Goal: Navigation & Orientation: Go to known website

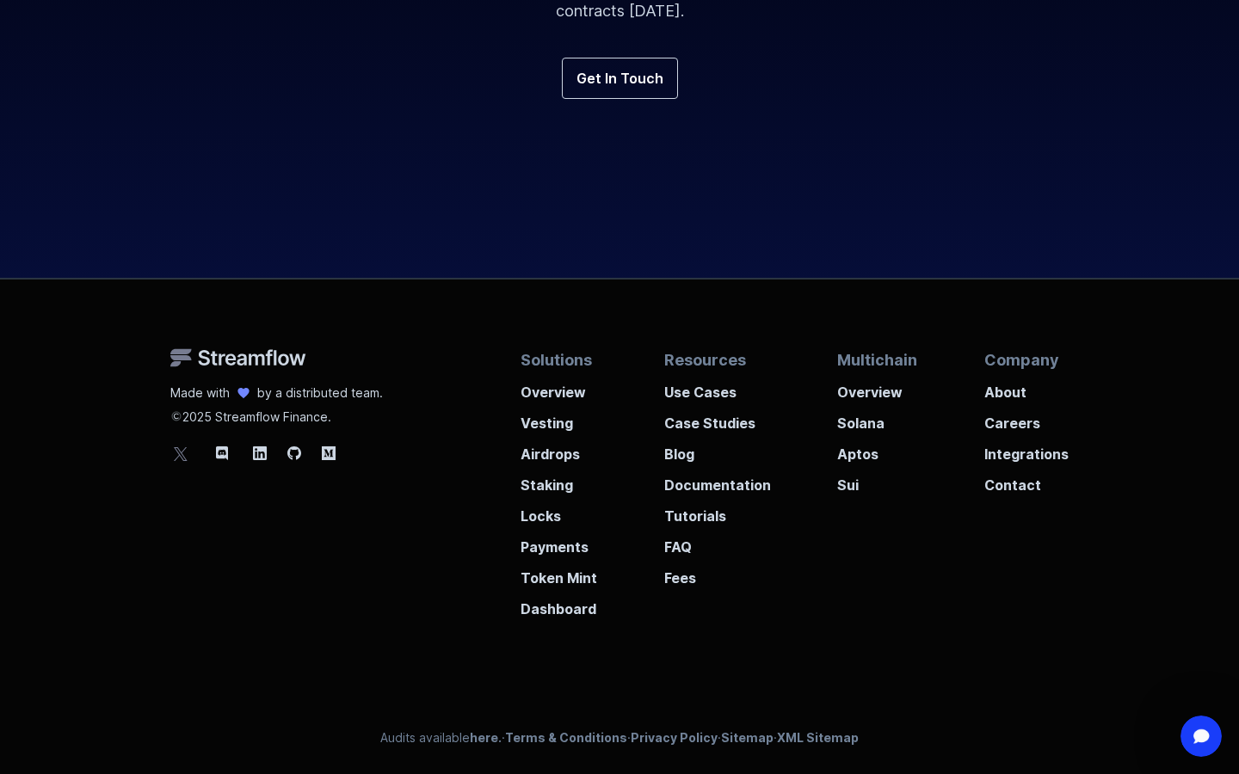
scroll to position [0, 28]
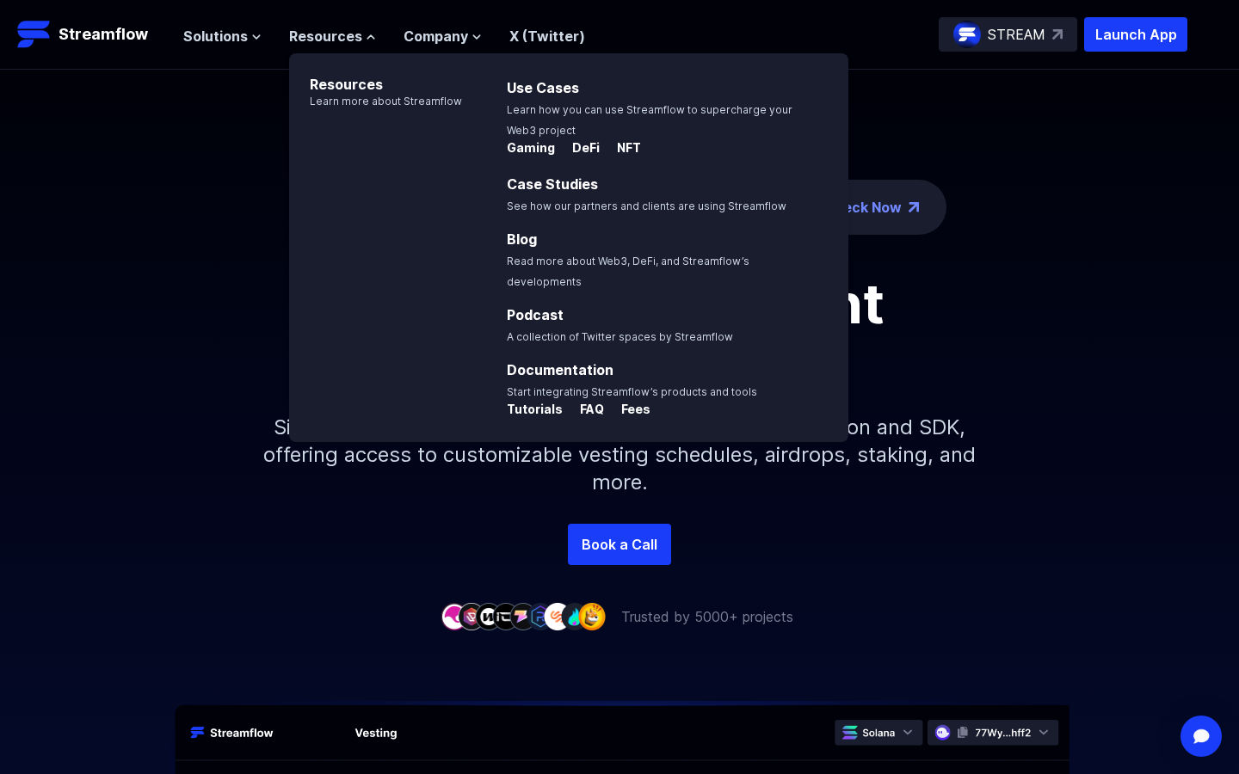
scroll to position [0, 28]
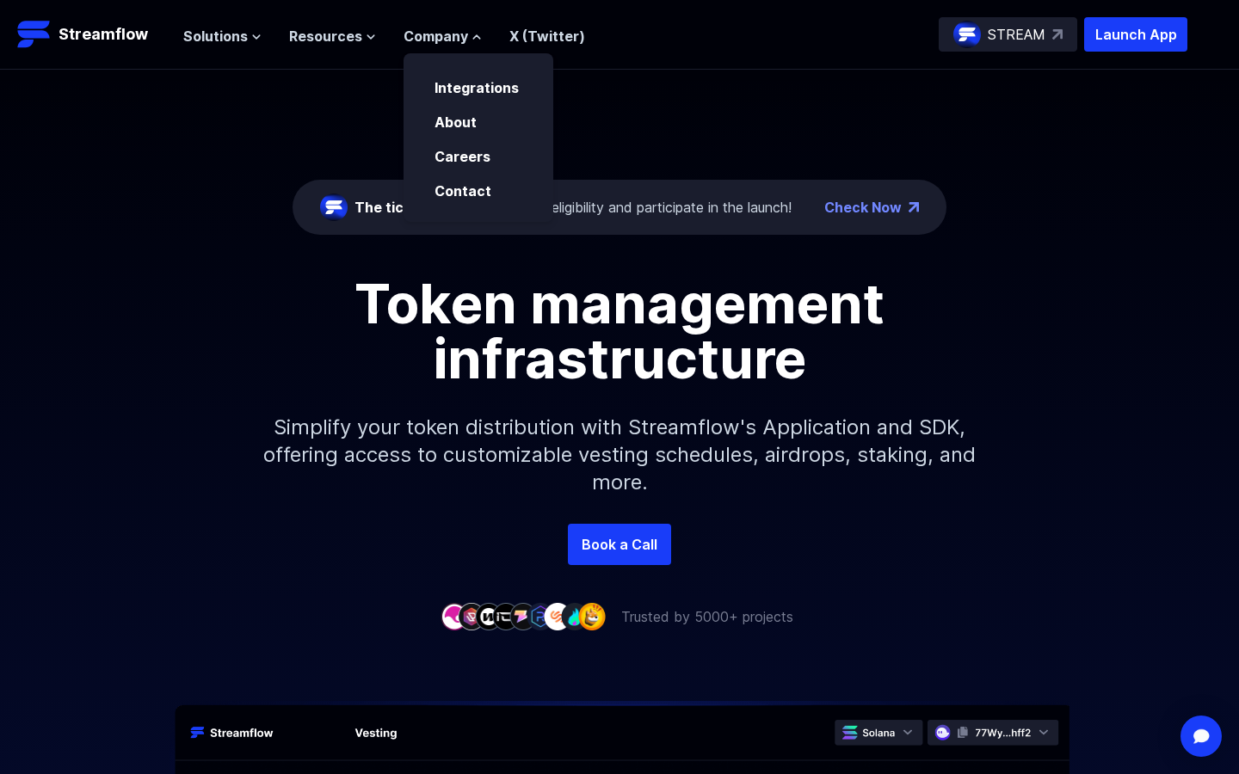
scroll to position [0, 28]
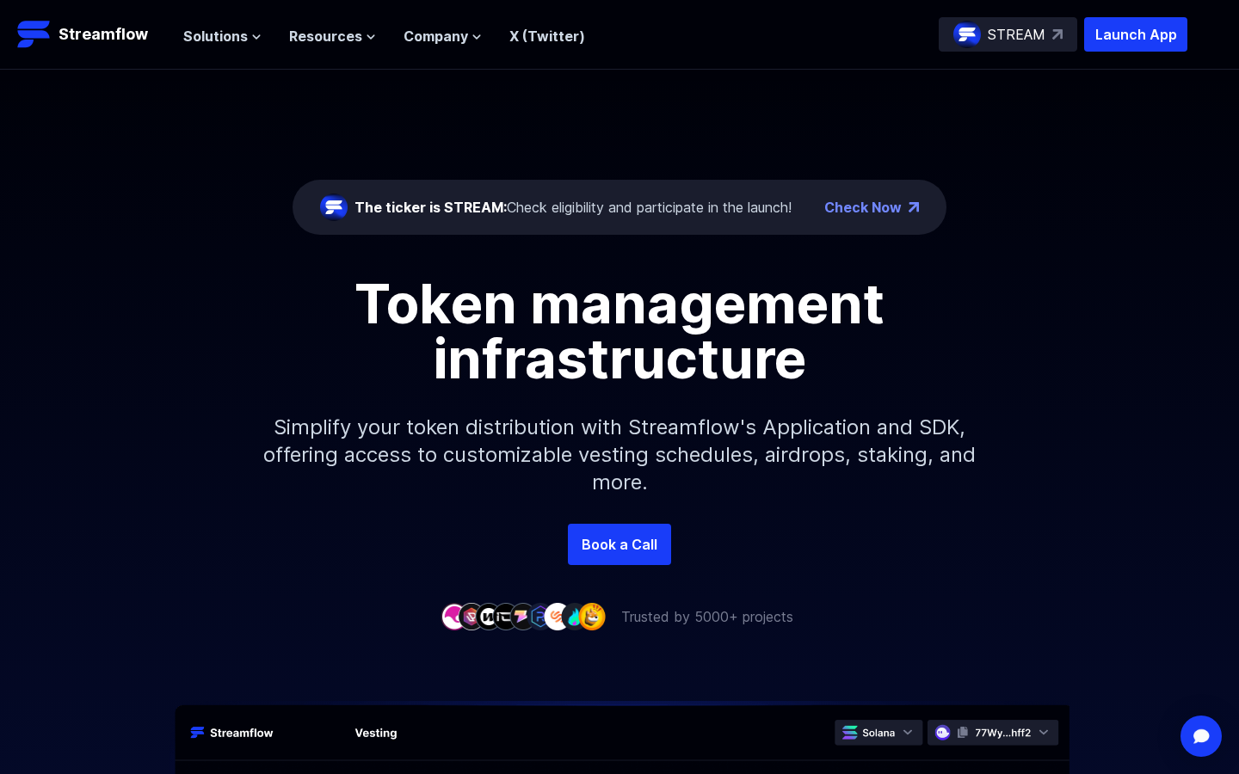
scroll to position [0, 28]
